Goal: Transaction & Acquisition: Purchase product/service

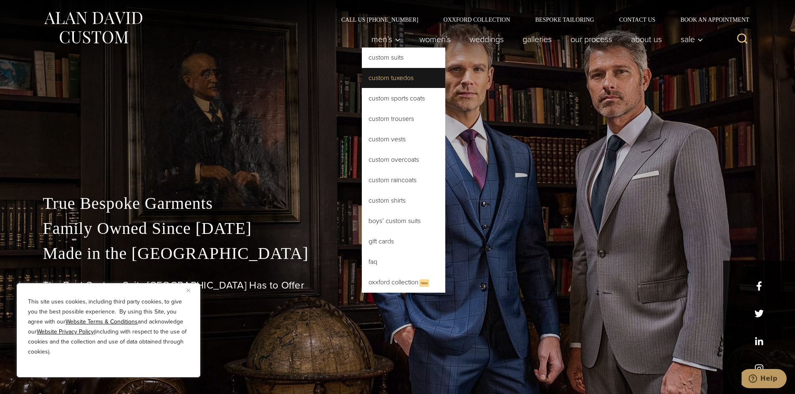
click at [408, 86] on link "Custom Tuxedos" at bounding box center [403, 78] width 83 height 20
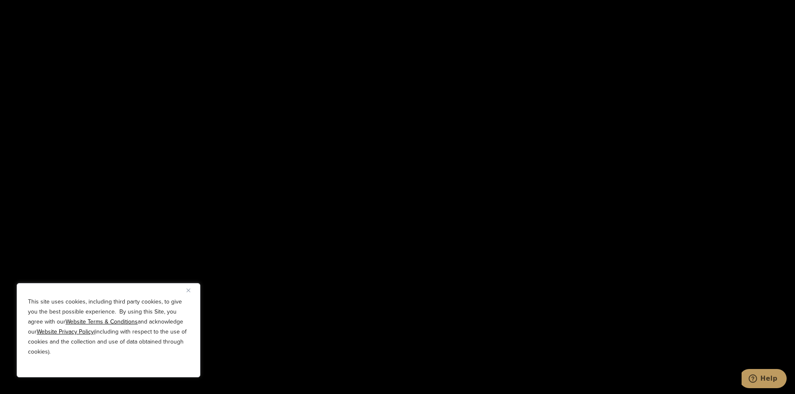
scroll to position [1336, 0]
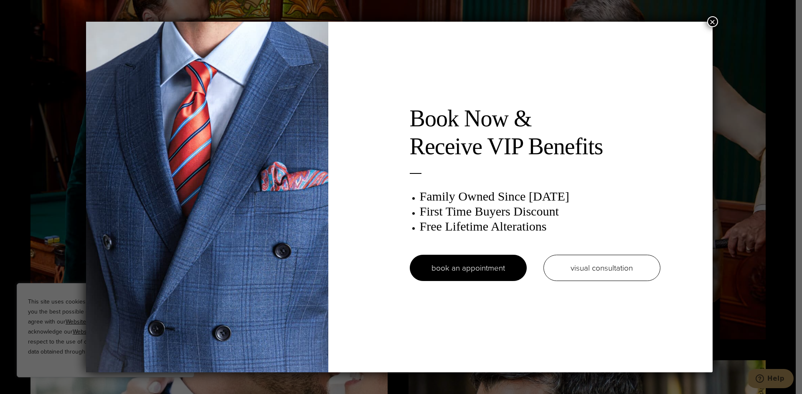
click at [714, 17] on button "×" at bounding box center [712, 21] width 11 height 11
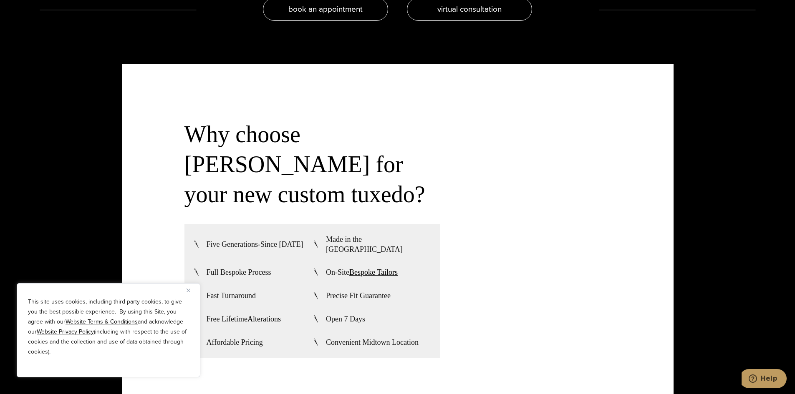
scroll to position [2379, 0]
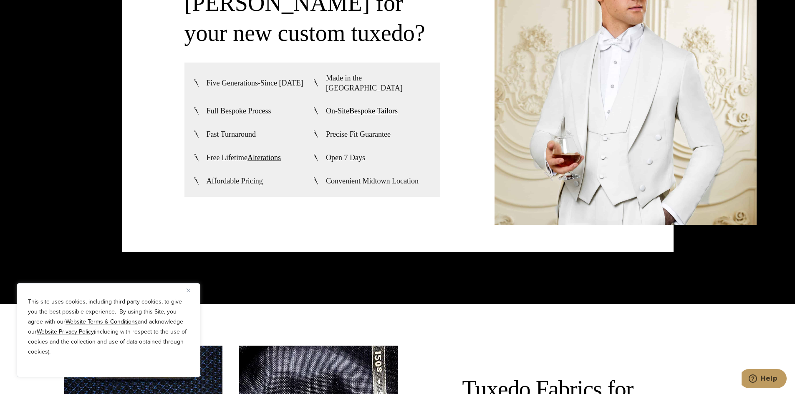
click at [193, 293] on button "Close" at bounding box center [192, 291] width 10 height 10
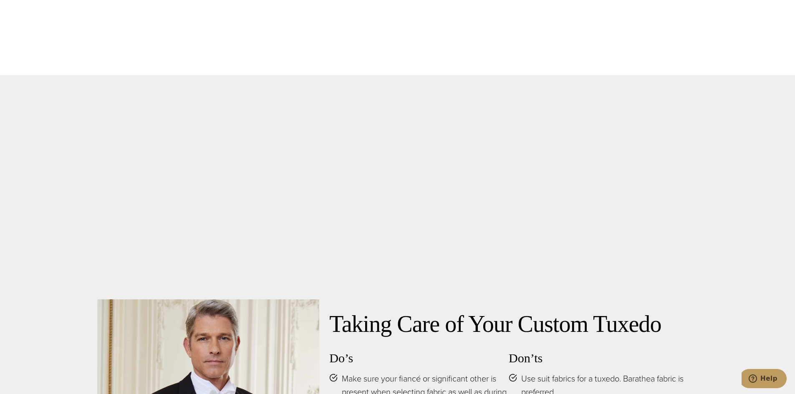
scroll to position [0, 0]
